Goal: Task Accomplishment & Management: Use online tool/utility

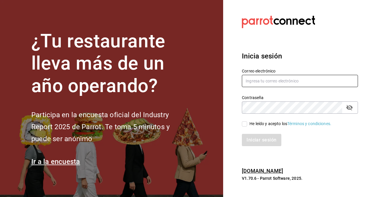
type input "[PERSON_NAME][EMAIL_ADDRESS][PERSON_NAME][DOMAIN_NAME]"
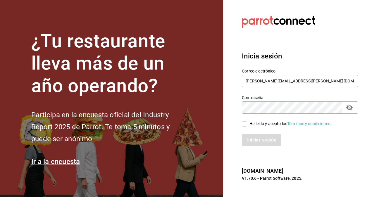
click at [244, 125] on input "He leído y acepto los Términos y condiciones." at bounding box center [244, 123] width 5 height 5
checkbox input "true"
click at [255, 141] on button "Iniciar sesión" at bounding box center [262, 140] width 40 height 12
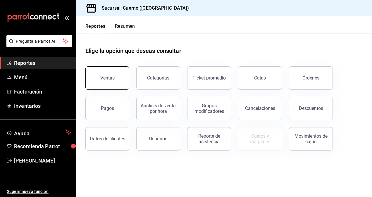
click at [116, 78] on button "Ventas" at bounding box center [107, 77] width 44 height 23
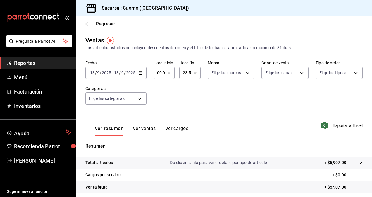
drag, startPoint x: 138, startPoint y: 77, endPoint x: 140, endPoint y: 71, distance: 5.5
click at [140, 71] on icon "button" at bounding box center [140, 73] width 4 height 4
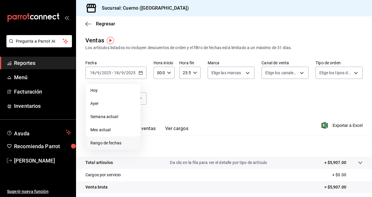
click at [120, 144] on span "Rango de fechas" at bounding box center [112, 143] width 45 height 6
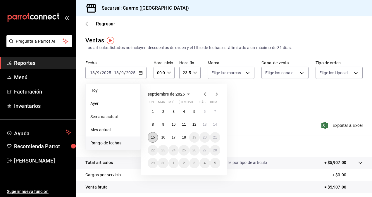
click at [153, 136] on abbr "15" at bounding box center [153, 137] width 4 height 4
click at [181, 134] on button "18" at bounding box center [183, 137] width 10 height 11
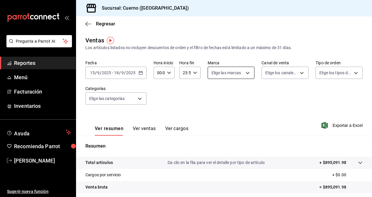
click at [240, 68] on body "Pregunta a Parrot AI Reportes Menú Facturación Inventarios Ayuda Recomienda Par…" at bounding box center [186, 98] width 372 height 197
click at [213, 116] on input "checkbox" at bounding box center [211, 114] width 5 height 5
checkbox input "true"
type input "c9e961b9-bc29-480f-a65c-324ff110f526"
checkbox input "true"
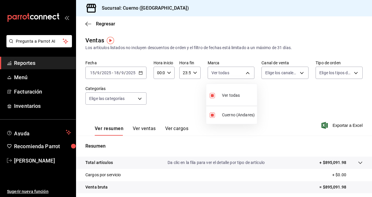
click at [291, 102] on div at bounding box center [186, 98] width 372 height 197
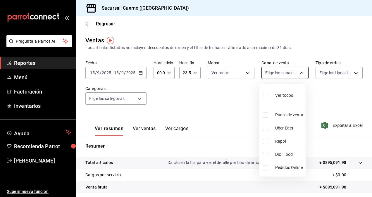
click at [300, 75] on body "Pregunta a Parrot AI Reportes Menú Facturación Inventarios Ayuda Recomienda Par…" at bounding box center [186, 98] width 372 height 197
click at [318, 28] on div at bounding box center [186, 98] width 372 height 197
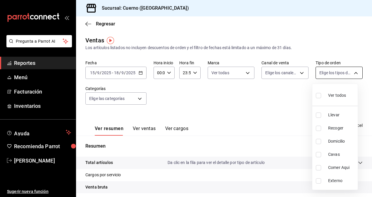
click at [342, 70] on body "Pregunta a Parrot AI Reportes Menú Facturación Inventarios Ayuda Recomienda Par…" at bounding box center [186, 98] width 372 height 197
click at [343, 100] on div "Ver todos" at bounding box center [331, 95] width 30 height 13
type input "dfbf6a66-9e2c-4531-8c07-cb6fdb35851c,965fb10a-4951-4111-90b6-db3caf29f93a,2f3c6…"
checkbox input "true"
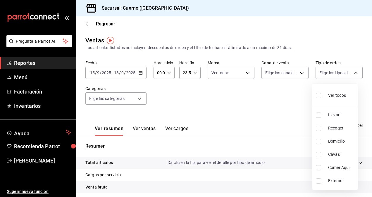
checkbox input "true"
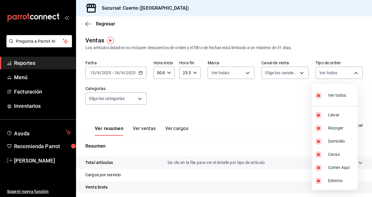
click at [131, 95] on div at bounding box center [186, 98] width 372 height 197
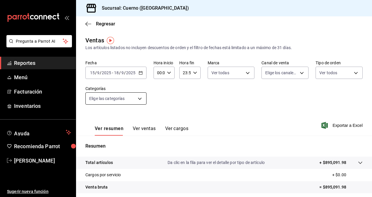
click at [135, 95] on body "Pregunta a Parrot AI Reportes Menú Facturación Inventarios Ayuda Recomienda Par…" at bounding box center [186, 98] width 372 height 197
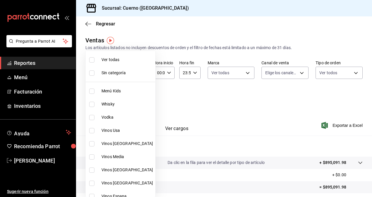
click at [136, 62] on span "Ver todas" at bounding box center [126, 60] width 51 height 6
type input "a99b9eb1-d5e4-4ca6-a53e-4c42022e859a,8d843363-7b8b-4002-90a0-c01944697fe5,d20f9…"
checkbox input "true"
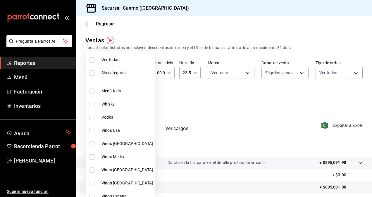
checkbox input "true"
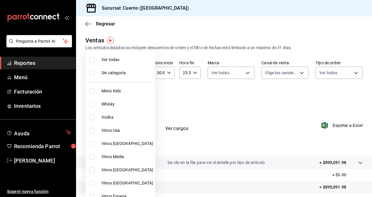
checkbox input "true"
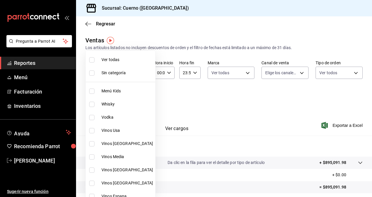
checkbox input "true"
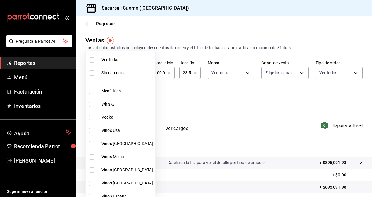
checkbox input "true"
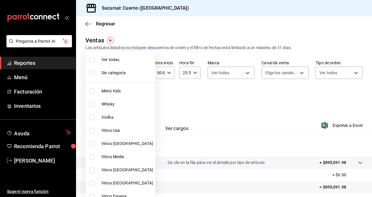
checkbox input "true"
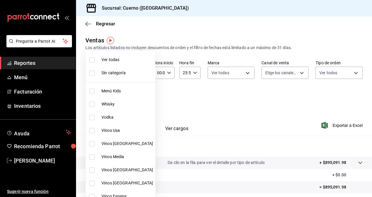
checkbox input "true"
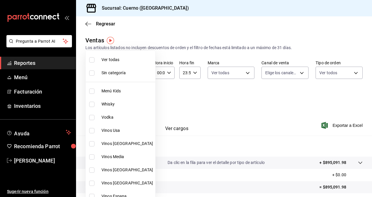
checkbox input "true"
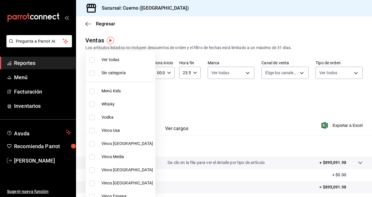
checkbox input "true"
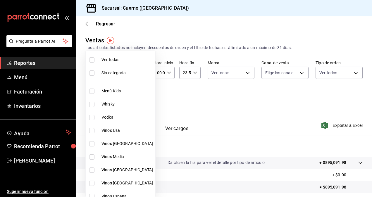
checkbox input "true"
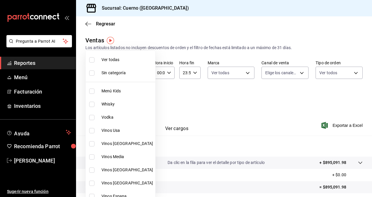
checkbox input "true"
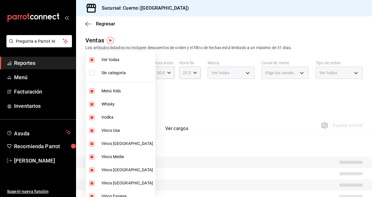
click at [140, 57] on span "Ver todas" at bounding box center [126, 60] width 51 height 6
checkbox input "false"
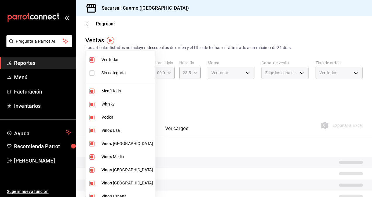
checkbox input "false"
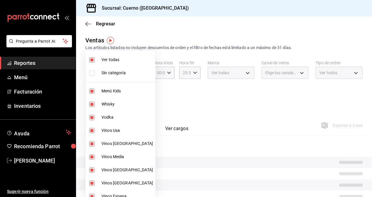
checkbox input "false"
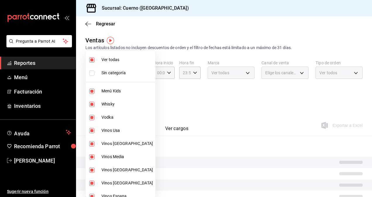
checkbox input "false"
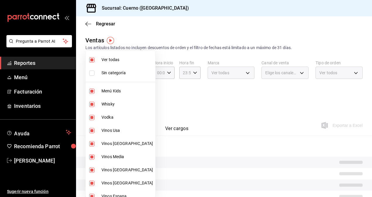
checkbox input "false"
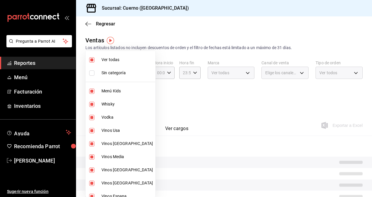
checkbox input "false"
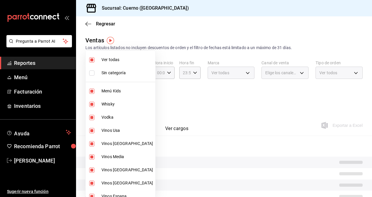
checkbox input "false"
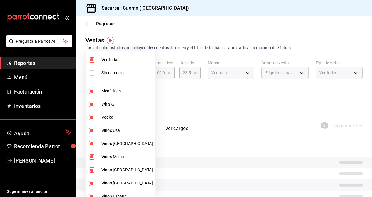
checkbox input "false"
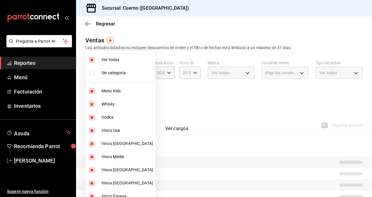
checkbox input "false"
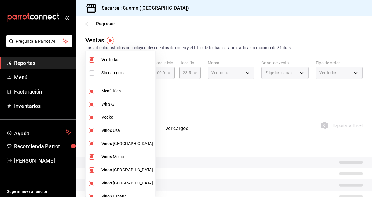
checkbox input "false"
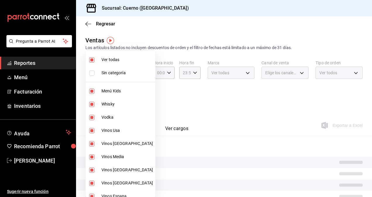
checkbox input "false"
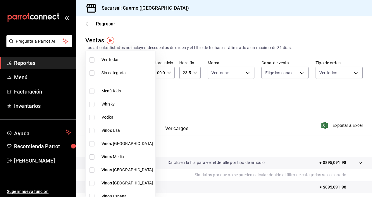
click at [200, 114] on div at bounding box center [186, 98] width 372 height 197
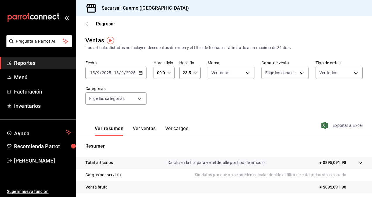
click at [334, 122] on span "Exportar a Excel" at bounding box center [342, 125] width 40 height 7
